Goal: Task Accomplishment & Management: Use online tool/utility

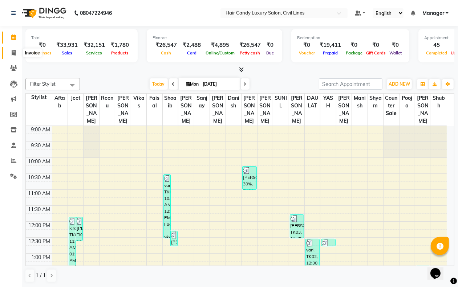
click at [12, 53] on icon at bounding box center [14, 52] width 4 height 5
select select "service"
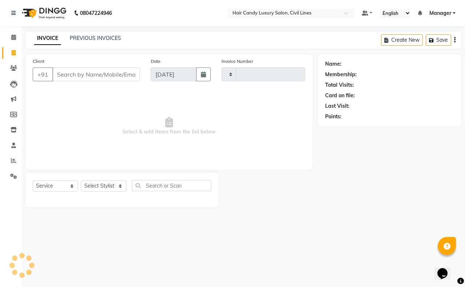
type input "7815"
select select "6308"
click at [11, 163] on icon at bounding box center [13, 160] width 5 height 5
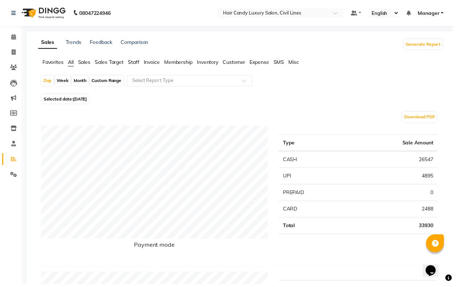
click at [136, 60] on span "Staff" at bounding box center [135, 63] width 12 height 7
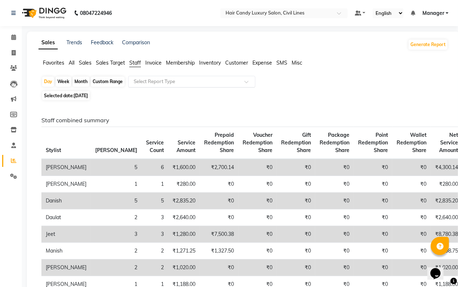
drag, startPoint x: 178, startPoint y: 70, endPoint x: 177, endPoint y: 78, distance: 8.8
click at [178, 73] on div "Favorites All Sales Sales Target Staff Invoice Membership Inventory Customer Ex…" at bounding box center [243, 66] width 421 height 14
click at [177, 81] on input "text" at bounding box center [184, 81] width 105 height 7
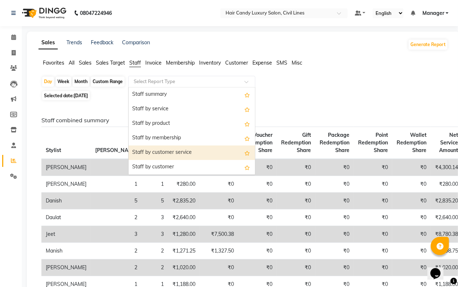
click at [184, 154] on div "Staff by customer service" at bounding box center [192, 153] width 126 height 15
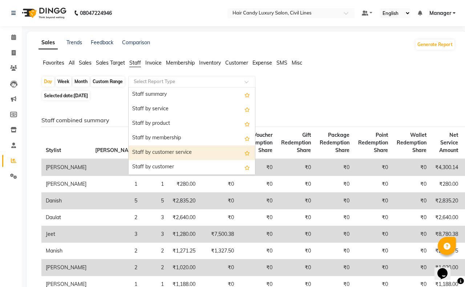
select select "filtered_report"
select select "csv"
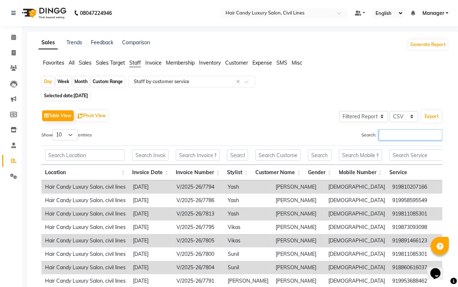
click at [380, 133] on input "Search:" at bounding box center [411, 134] width 64 height 11
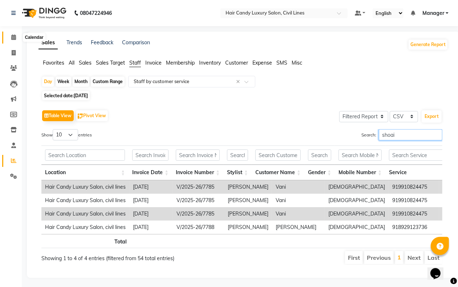
type input "shoai"
click at [11, 39] on icon at bounding box center [13, 37] width 5 height 5
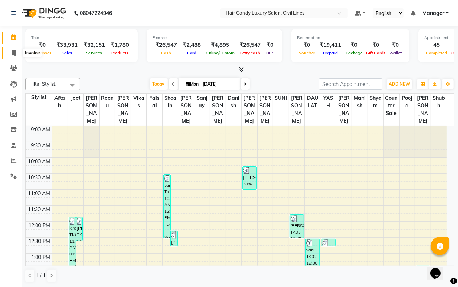
click at [9, 53] on span at bounding box center [13, 53] width 13 height 8
select select "service"
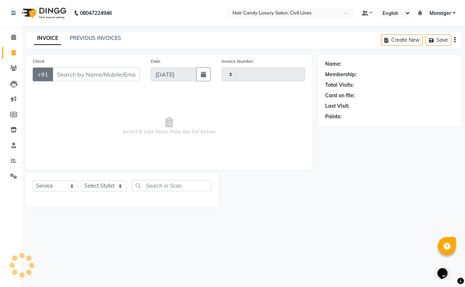
type input "7815"
select select "6308"
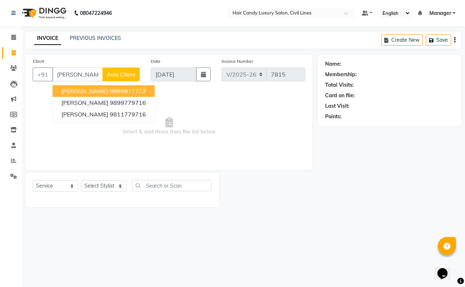
drag, startPoint x: 81, startPoint y: 88, endPoint x: 93, endPoint y: 130, distance: 44.2
click at [110, 89] on ngb-highlight "9899977772" at bounding box center [128, 91] width 36 height 7
type input "9899977772"
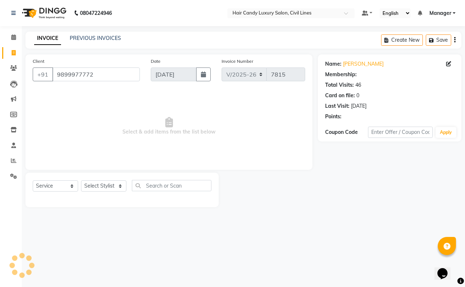
select select "1: Object"
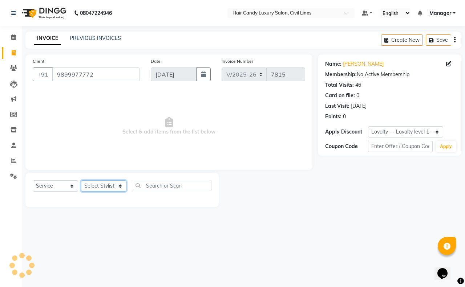
click at [108, 183] on select "Select Stylist [PERSON_NAME] [PERSON_NAME] counter sale Danish DAULAT faisal je…" at bounding box center [103, 186] width 45 height 11
select select "47811"
click at [81, 181] on select "Select Stylist [PERSON_NAME] [PERSON_NAME] counter sale Danish DAULAT faisal je…" at bounding box center [103, 186] width 45 height 11
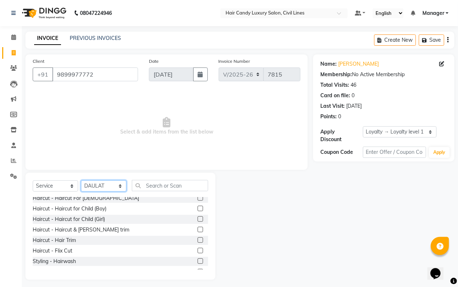
scroll to position [45, 0]
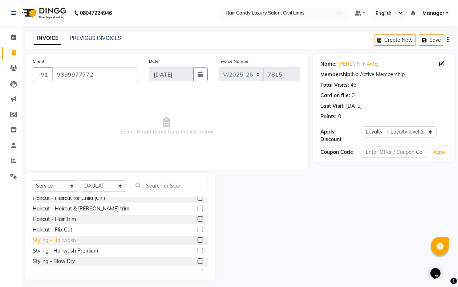
click at [66, 237] on div "Styling - Hairwash" at bounding box center [54, 241] width 43 height 8
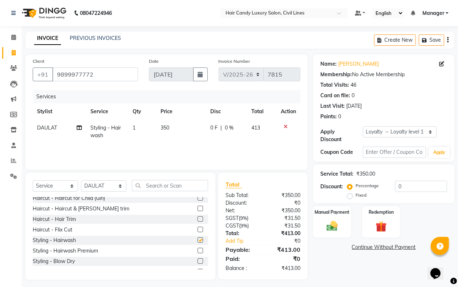
checkbox input "false"
click at [356, 199] on label "Fixed" at bounding box center [361, 195] width 11 height 7
click at [349, 198] on input "Fixed" at bounding box center [351, 195] width 5 height 5
radio input "true"
click at [404, 189] on input "0" at bounding box center [421, 186] width 52 height 11
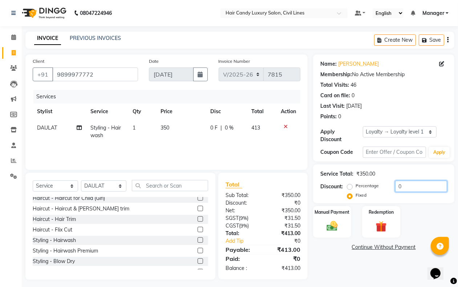
click at [404, 189] on input "0" at bounding box center [421, 186] width 52 height 11
type input "13"
drag, startPoint x: 331, startPoint y: 228, endPoint x: 338, endPoint y: 236, distance: 11.1
click at [330, 229] on img at bounding box center [332, 226] width 18 height 13
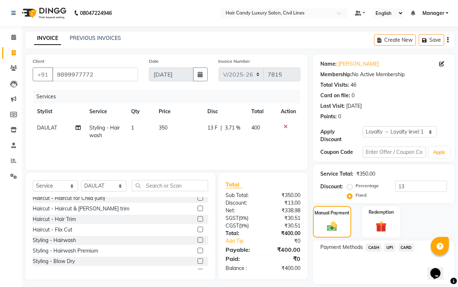
click at [373, 250] on span "CASH" at bounding box center [374, 248] width 16 height 8
click at [382, 281] on button "Add Payment" at bounding box center [407, 286] width 81 height 11
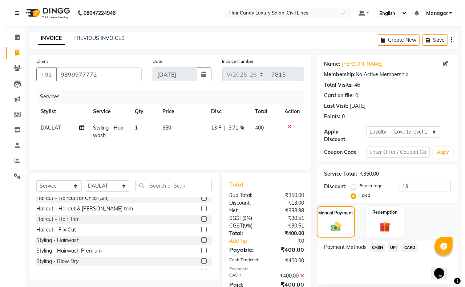
scroll to position [87, 0]
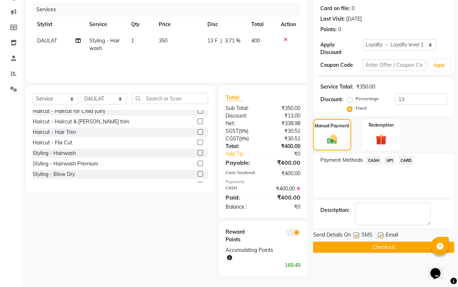
click at [296, 232] on span at bounding box center [293, 232] width 15 height 7
click at [300, 234] on input "checkbox" at bounding box center [300, 234] width 0 height 0
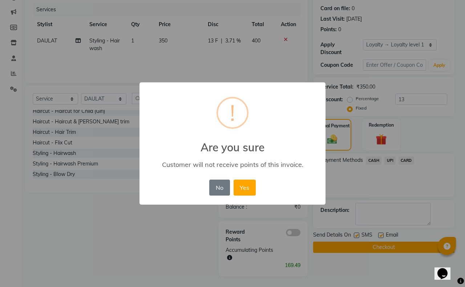
drag, startPoint x: 250, startPoint y: 186, endPoint x: 256, endPoint y: 190, distance: 7.5
click at [249, 187] on button "Yes" at bounding box center [245, 188] width 22 height 16
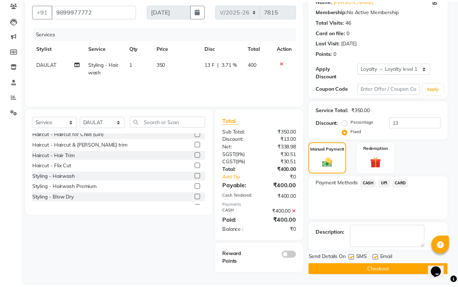
scroll to position [62, 0]
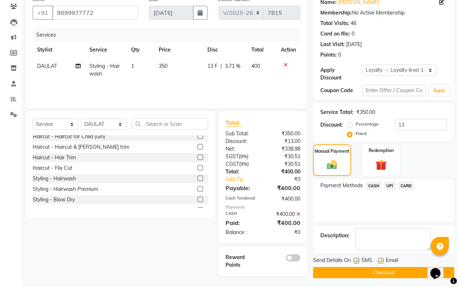
click at [354, 260] on label at bounding box center [356, 260] width 5 height 5
click at [354, 260] on input "checkbox" at bounding box center [356, 261] width 5 height 5
checkbox input "false"
click at [362, 270] on button "Checkout" at bounding box center [383, 272] width 141 height 11
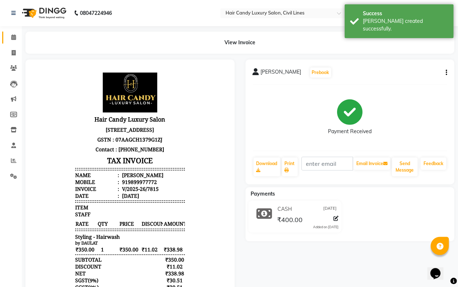
click at [13, 42] on link "Calendar" at bounding box center [10, 38] width 17 height 12
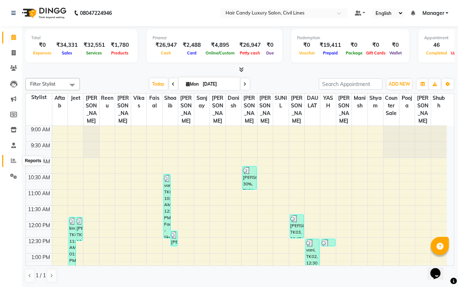
click at [15, 161] on icon at bounding box center [13, 160] width 5 height 5
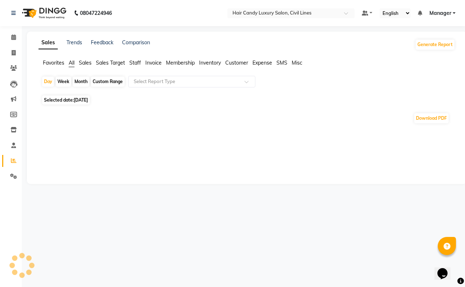
click at [134, 61] on span "Staff" at bounding box center [135, 63] width 12 height 7
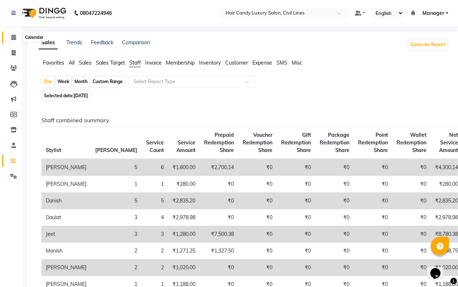
click at [12, 37] on icon at bounding box center [13, 37] width 5 height 5
